Goal: Find specific page/section

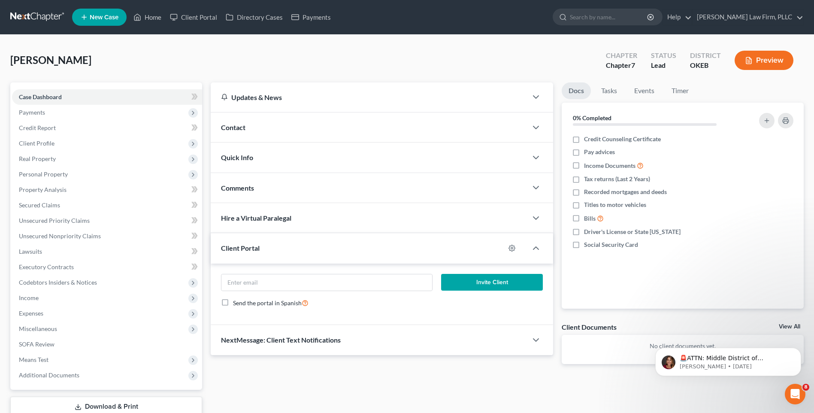
click at [31, 14] on link at bounding box center [37, 16] width 55 height 15
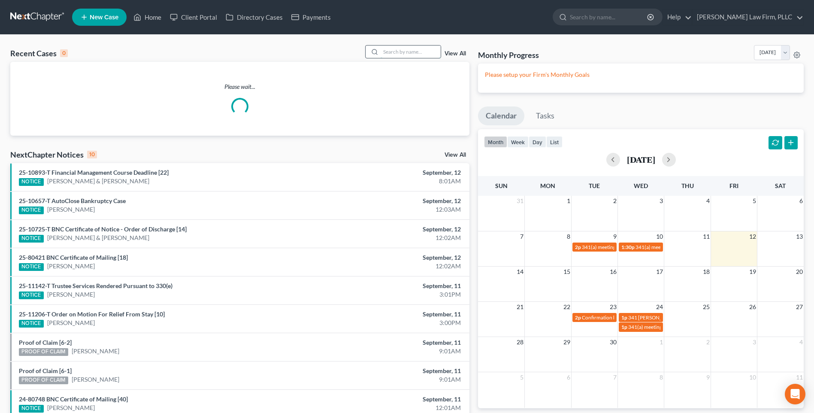
click at [418, 52] on input "search" at bounding box center [411, 52] width 60 height 12
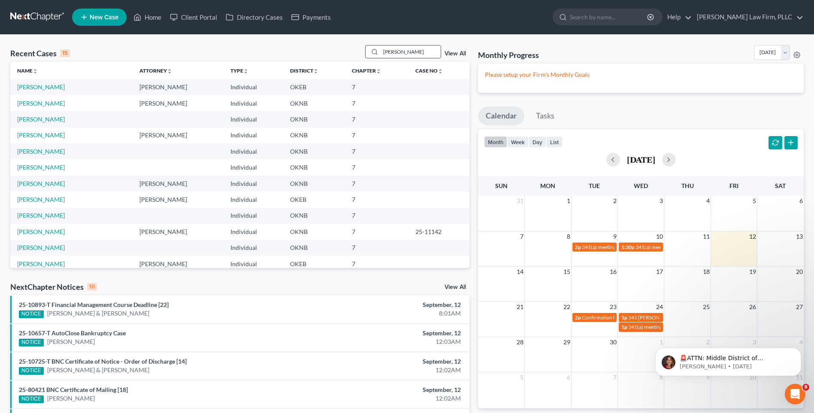
type input "romero"
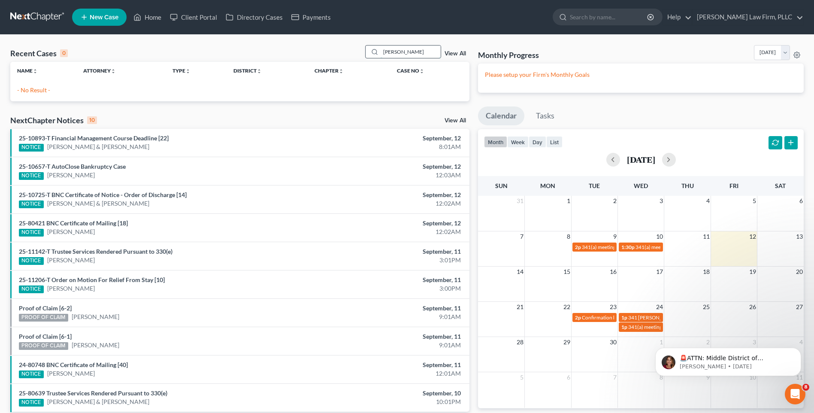
drag, startPoint x: 408, startPoint y: 49, endPoint x: 367, endPoint y: 57, distance: 42.5
click at [367, 57] on div "romero" at bounding box center [403, 51] width 76 height 13
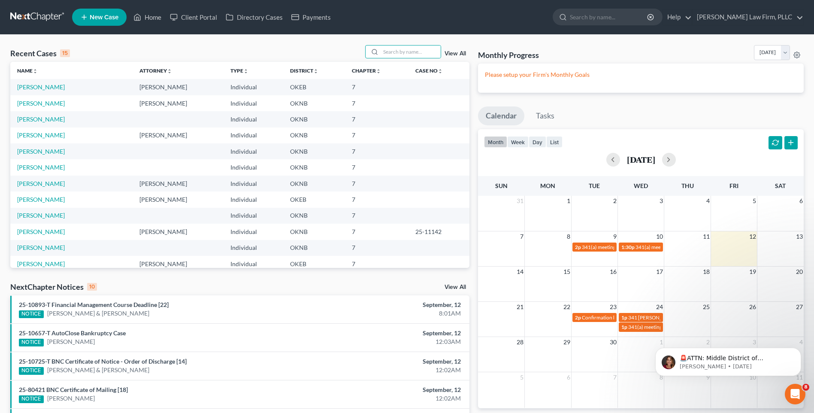
click at [228, 48] on div "Recent Cases 15 View All" at bounding box center [239, 53] width 459 height 17
click at [391, 47] on input "search" at bounding box center [411, 52] width 60 height 12
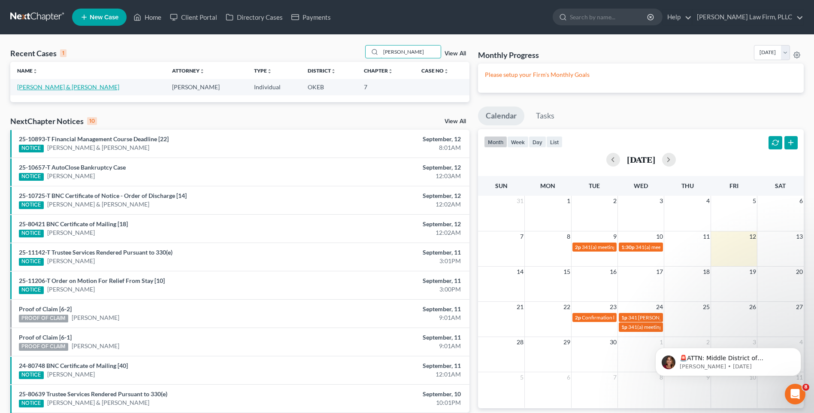
type input "mell"
click at [53, 87] on link "Mell, Cody & Julie" at bounding box center [68, 86] width 102 height 7
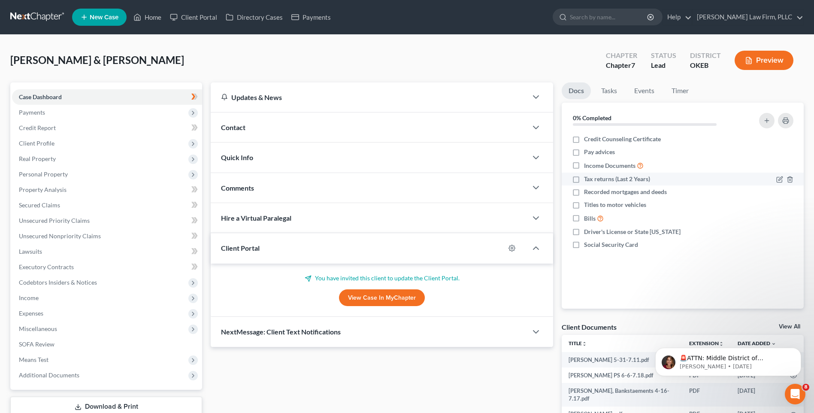
click at [562, 177] on li "Tax returns (Last 2 Years)" at bounding box center [683, 179] width 242 height 13
click at [558, 172] on div "Docs Tasks Events Timer 0% Completed Nothing here yet! Credit Counseling Certif…" at bounding box center [683, 301] width 251 height 438
click at [530, 64] on div "Mell, Cody & Julie Upgraded Chapter Chapter 7 Status Lead District OKEB Preview" at bounding box center [407, 63] width 794 height 37
click at [267, 64] on div "Mell, Cody & Julie Upgraded Chapter Chapter 7 Status Lead District OKEB Preview" at bounding box center [407, 63] width 794 height 37
drag, startPoint x: 312, startPoint y: 60, endPoint x: 295, endPoint y: 50, distance: 19.4
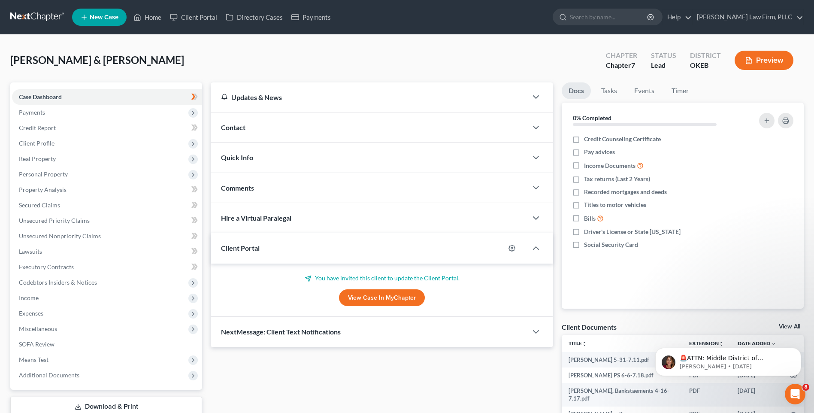
click at [312, 60] on div "Mell, Cody & Julie Upgraded Chapter Chapter 7 Status Lead District OKEB Preview" at bounding box center [407, 63] width 794 height 37
